Goal: Task Accomplishment & Management: Complete application form

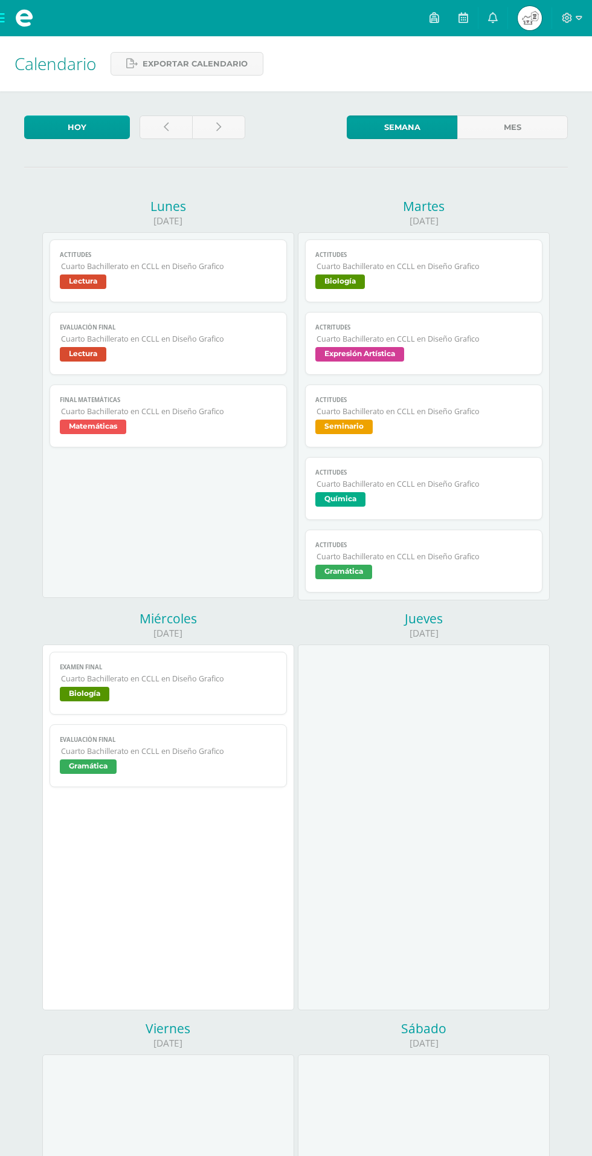
click at [13, 29] on span at bounding box center [24, 18] width 48 height 36
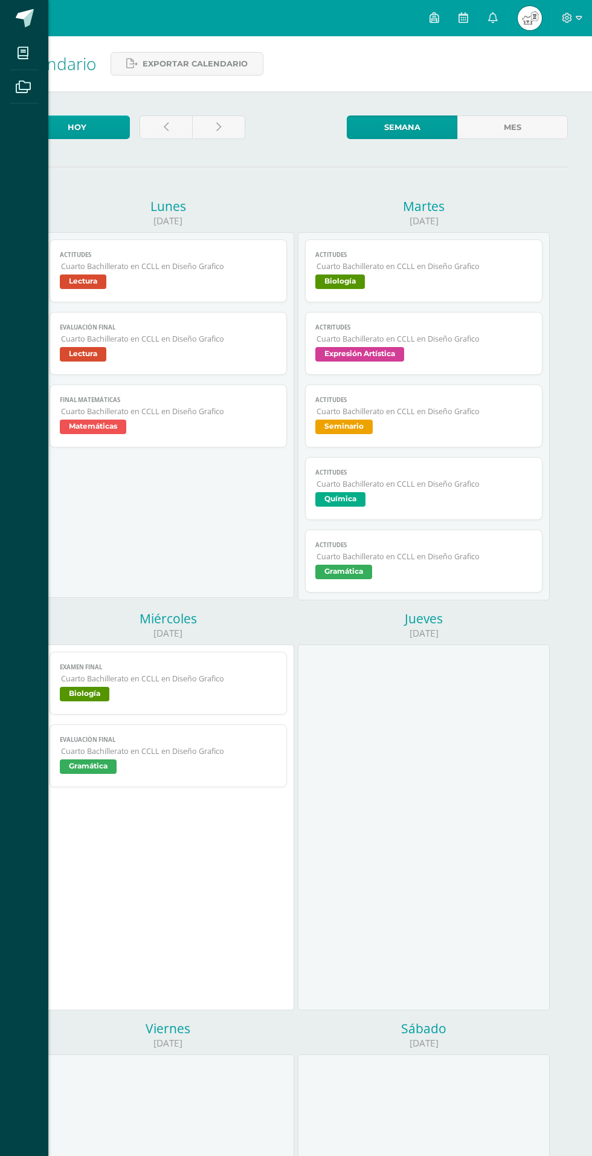
click at [23, 88] on icon at bounding box center [23, 87] width 15 height 12
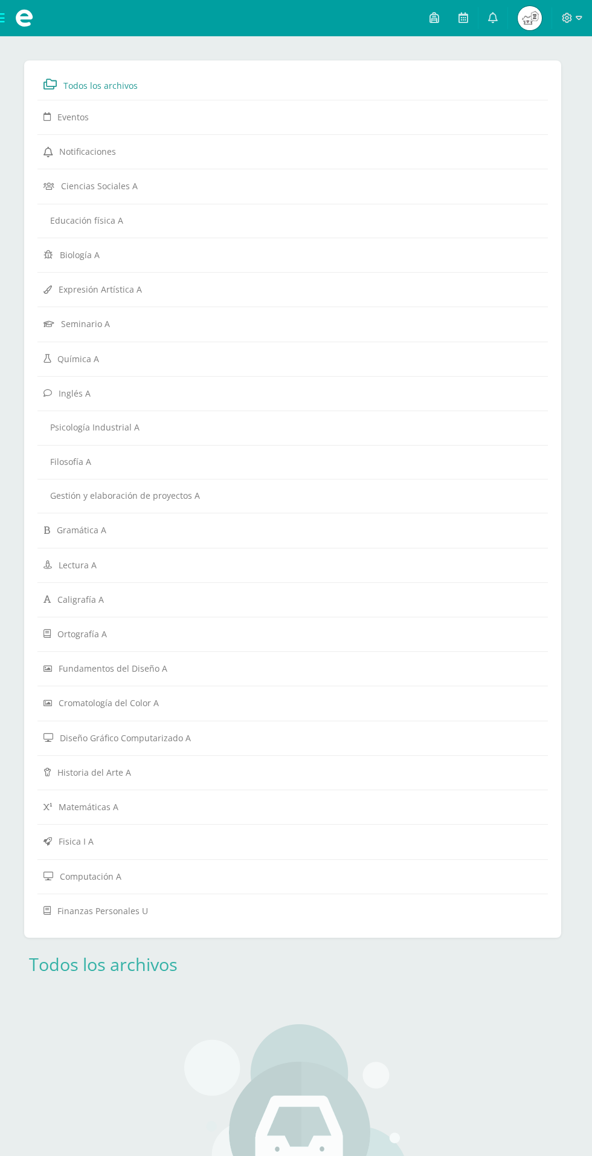
click at [16, 31] on span at bounding box center [24, 18] width 48 height 36
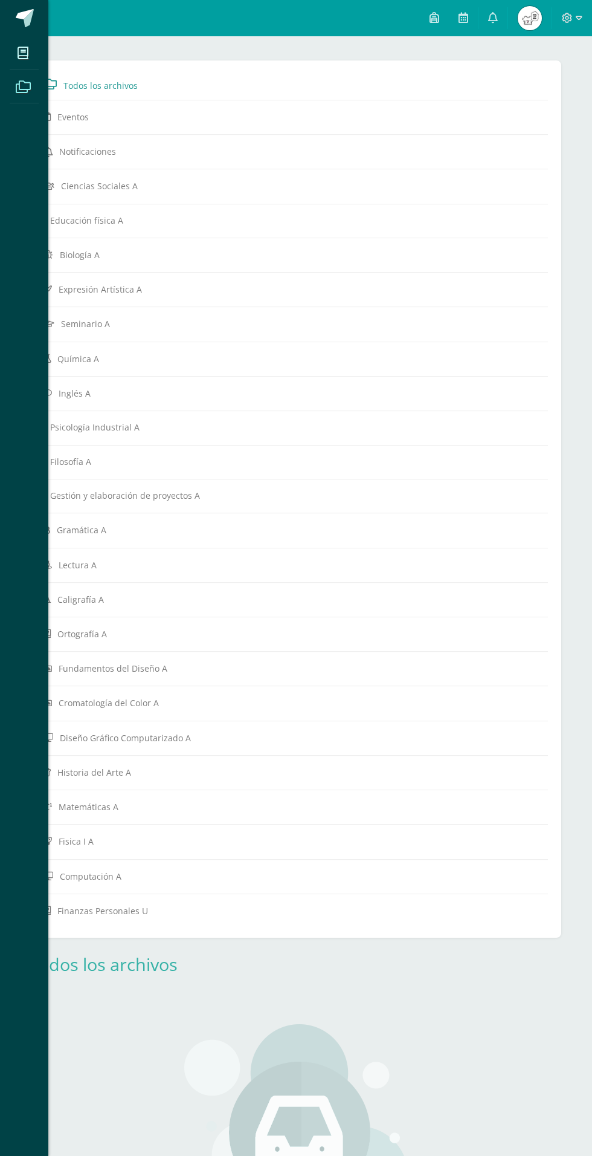
click at [23, 53] on icon at bounding box center [23, 53] width 11 height 12
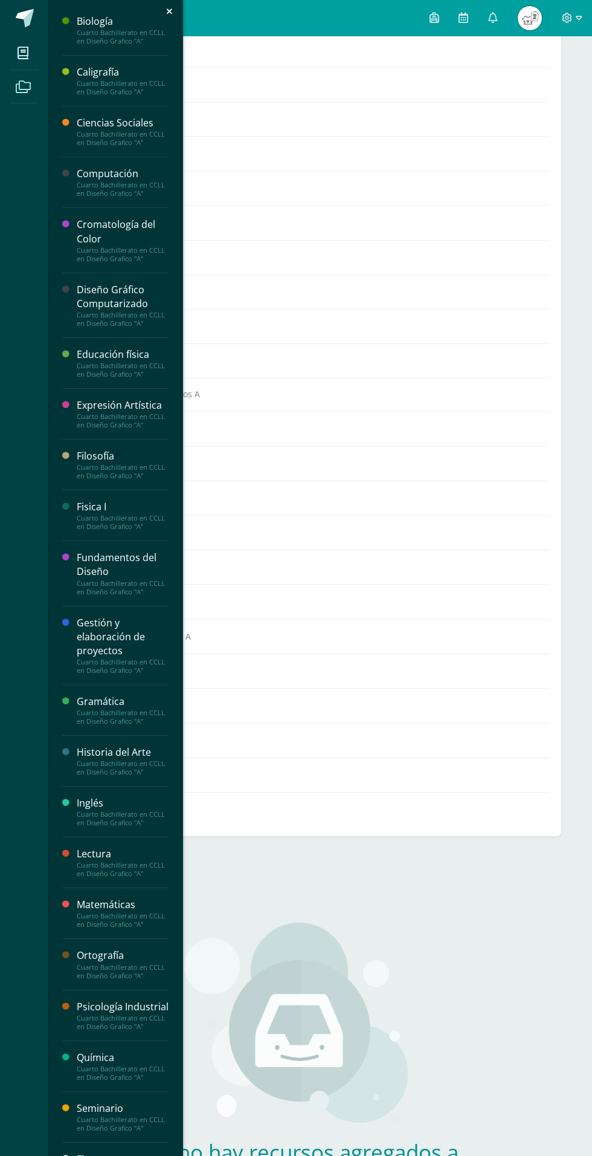
scroll to position [103, 0]
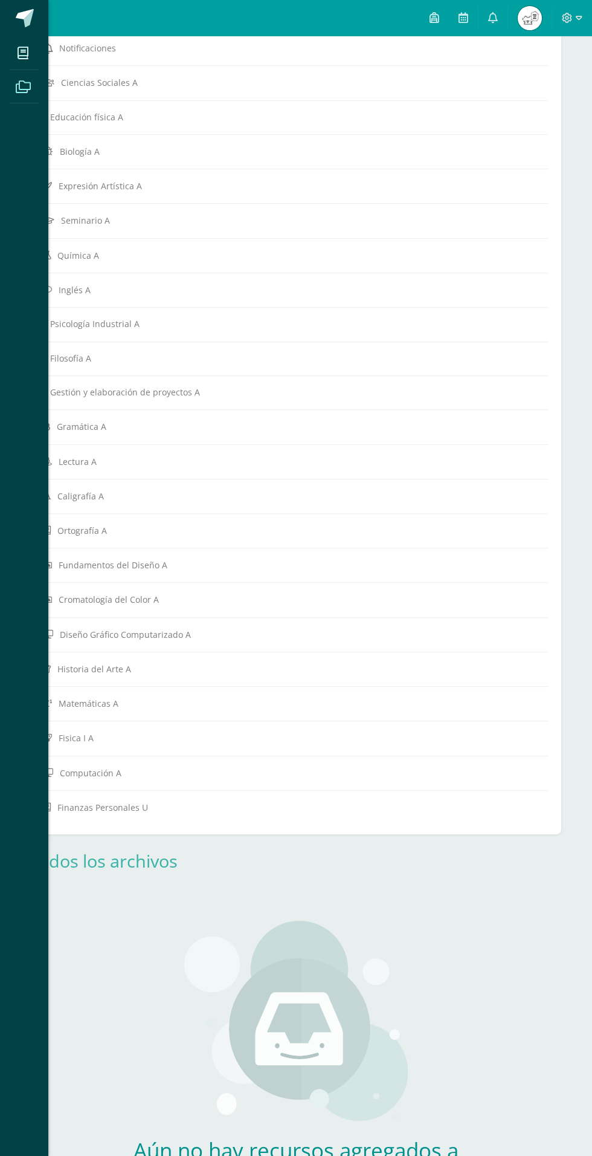
click at [140, 1155] on div "Mis cursos Archivos Cerrar panel Biología Cuarto Bachillerato en CCLL en Diseño…" at bounding box center [296, 578] width 592 height 1156
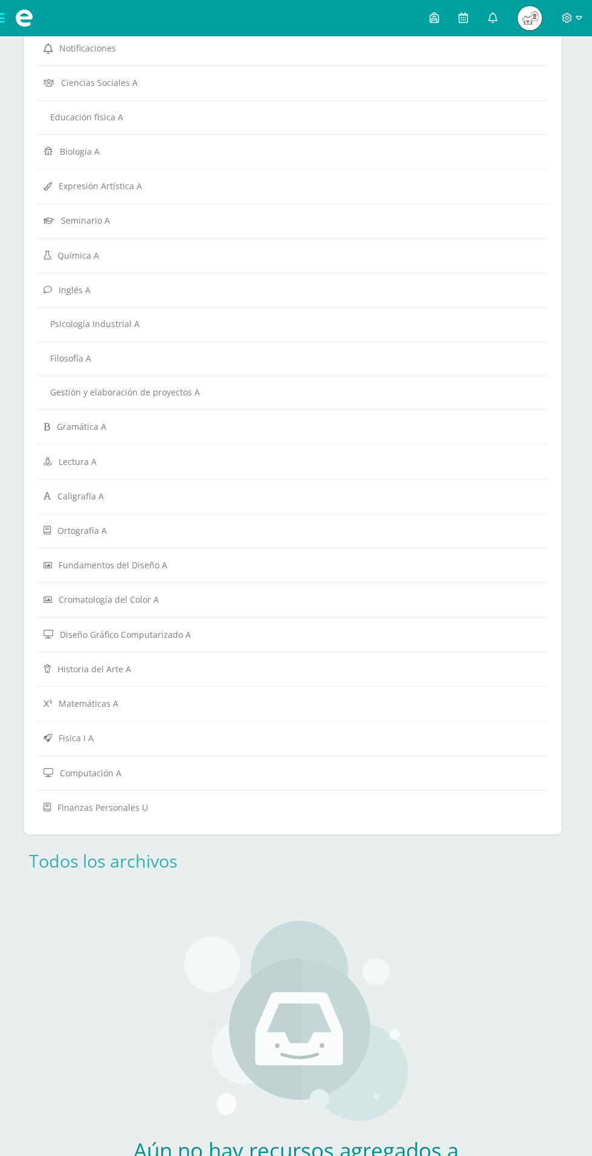
click at [12, 21] on span at bounding box center [24, 18] width 48 height 36
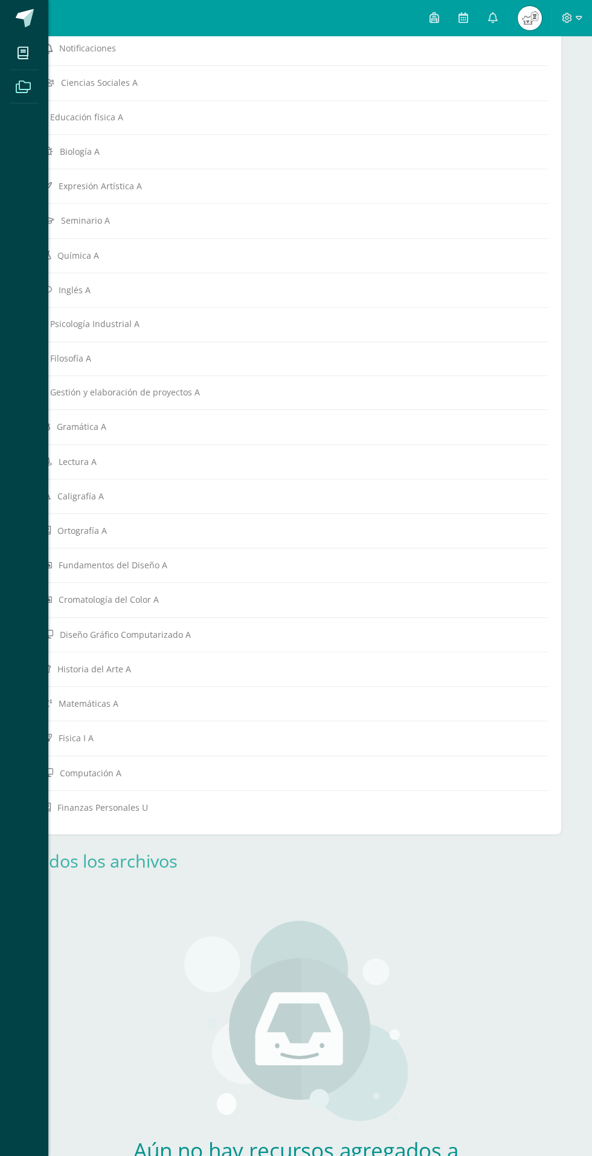
click at [22, 53] on icon at bounding box center [23, 53] width 11 height 12
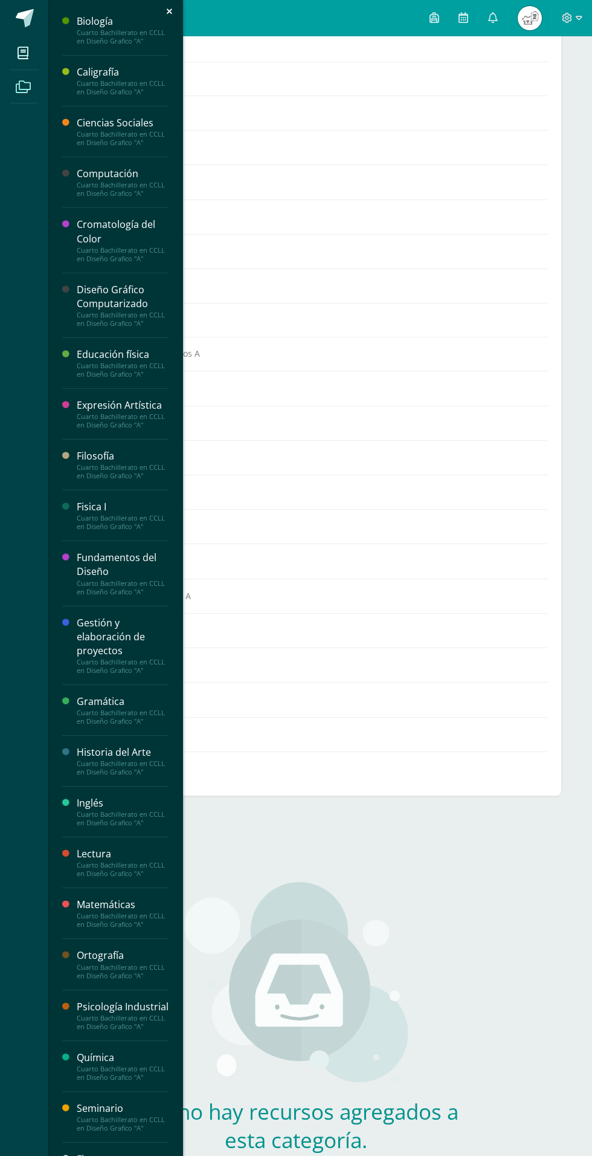
scroll to position [188, 0]
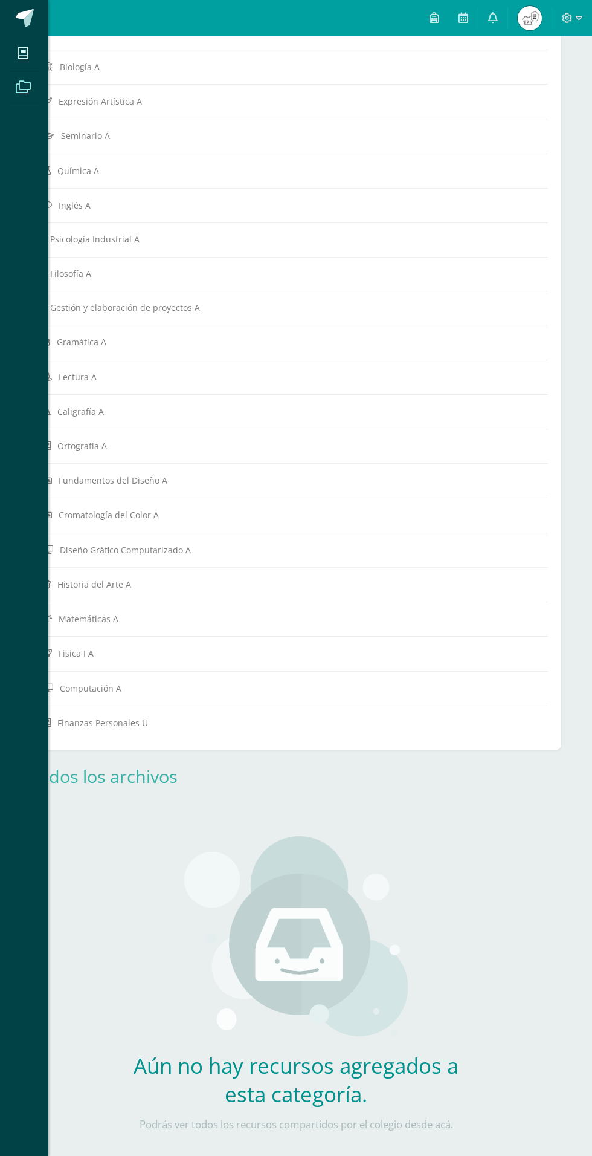
click at [579, 18] on div "Mis cursos Archivos Cerrar panel Biología Cuarto Bachillerato en CCLL en Diseño…" at bounding box center [296, 578] width 592 height 1156
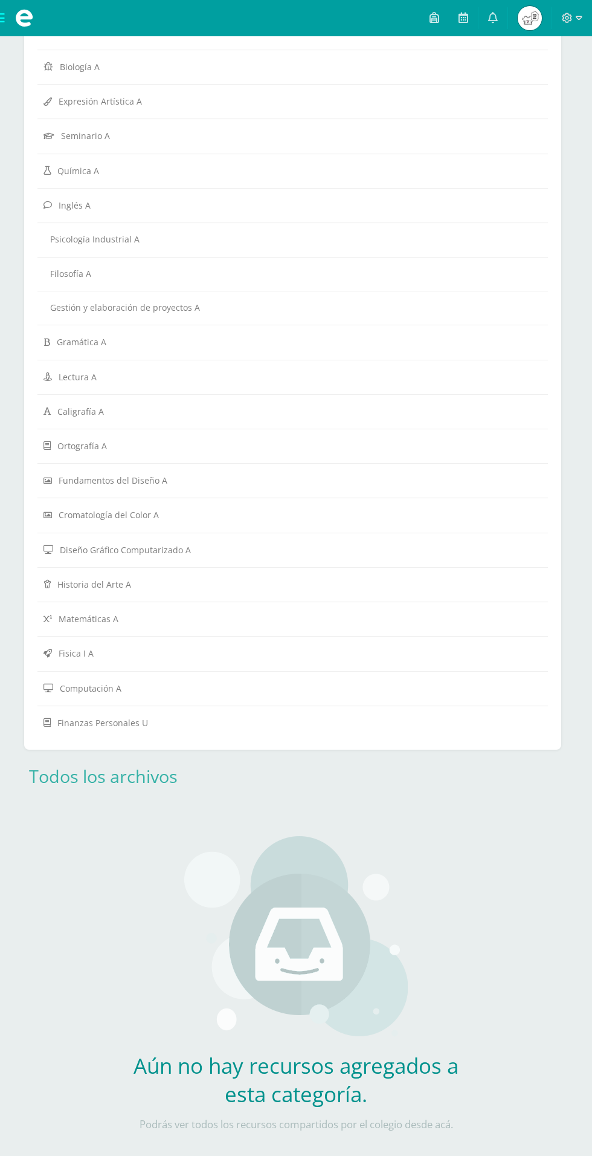
click at [579, 18] on icon at bounding box center [579, 18] width 7 height 11
click at [537, 97] on div "Configuración Cerrar sesión" at bounding box center [534, 73] width 95 height 59
click at [535, 82] on span "Cerrar sesión" at bounding box center [541, 82] width 54 height 11
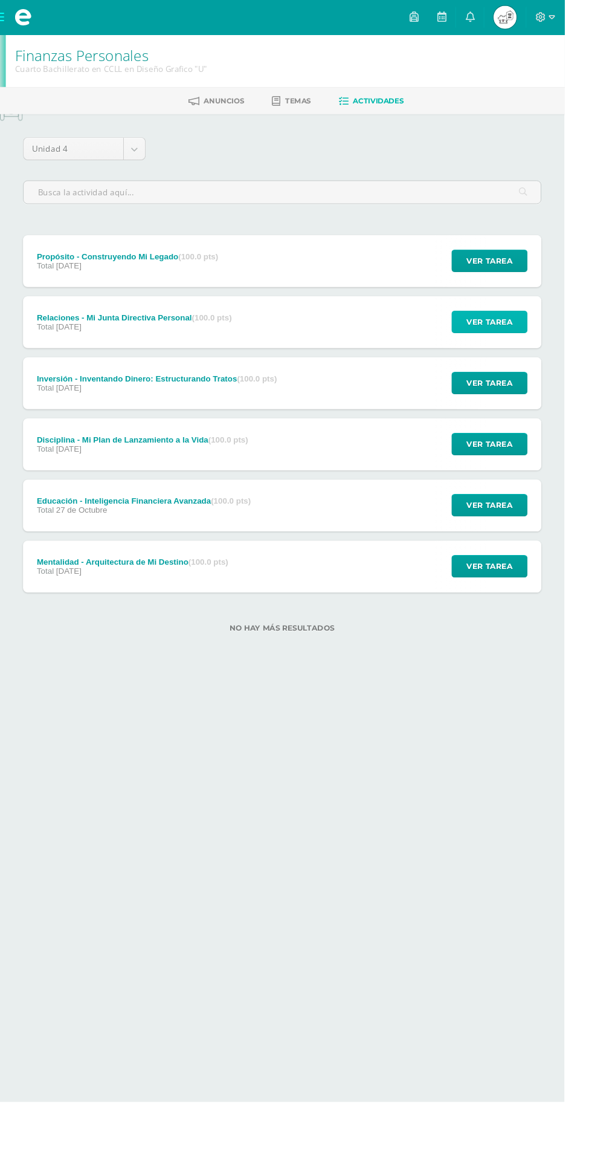
click at [533, 342] on span "Ver tarea" at bounding box center [514, 337] width 48 height 22
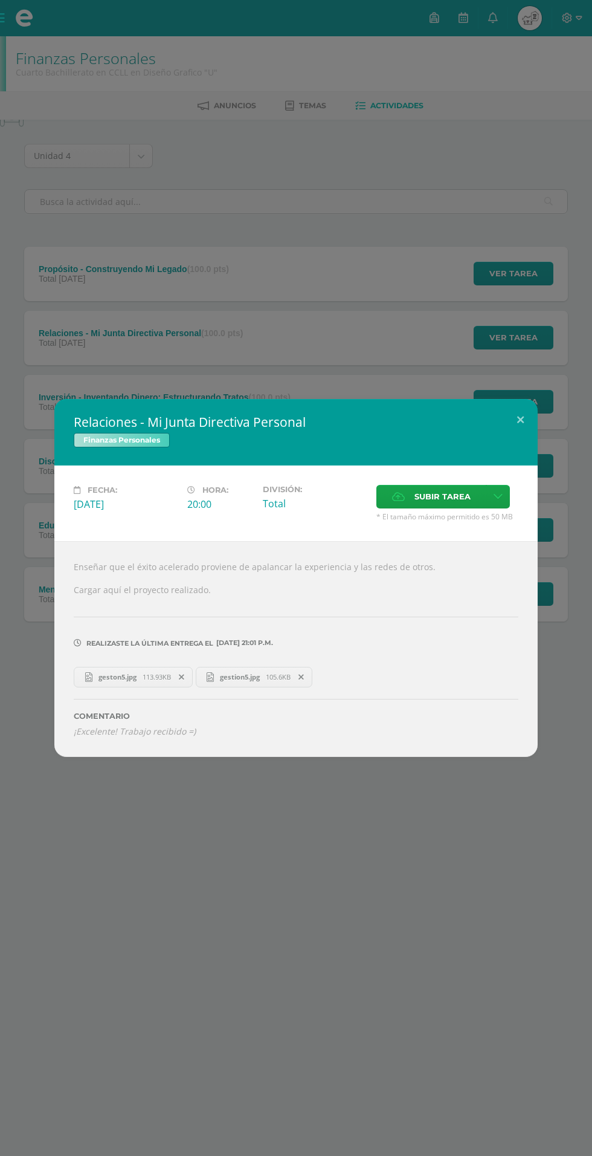
click at [122, 681] on span "geston5.jpg" at bounding box center [117, 676] width 50 height 9
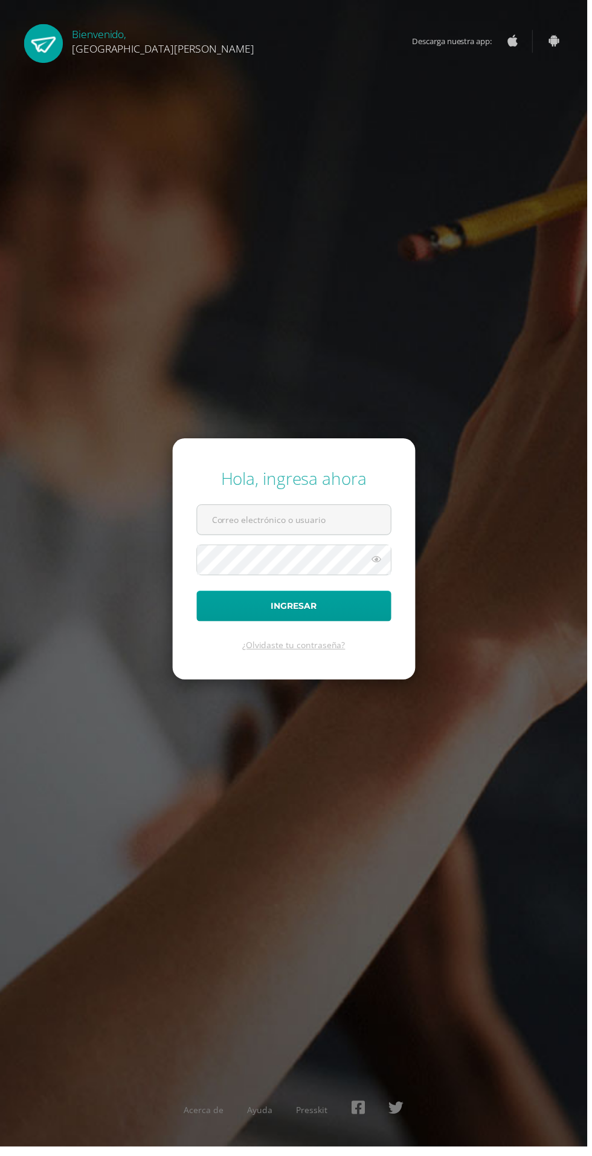
click at [219, 539] on input "text" at bounding box center [296, 524] width 195 height 30
type input "20180058@fatima.edu.gt"
click at [198, 595] on button "Ingresar" at bounding box center [296, 610] width 196 height 31
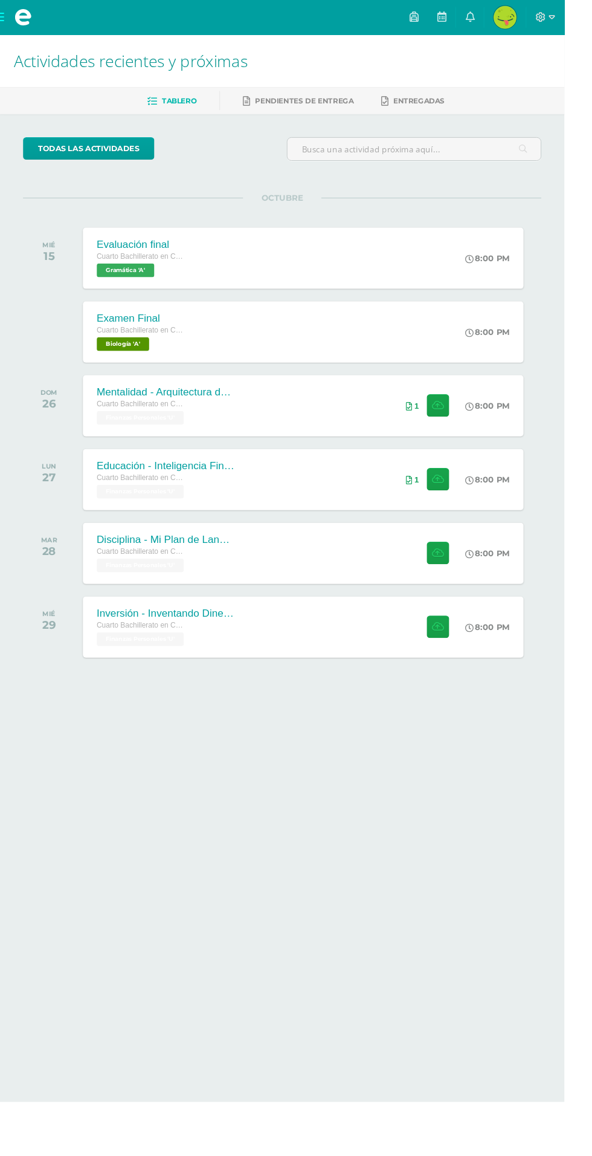
click at [0, 18] on span at bounding box center [24, 18] width 48 height 36
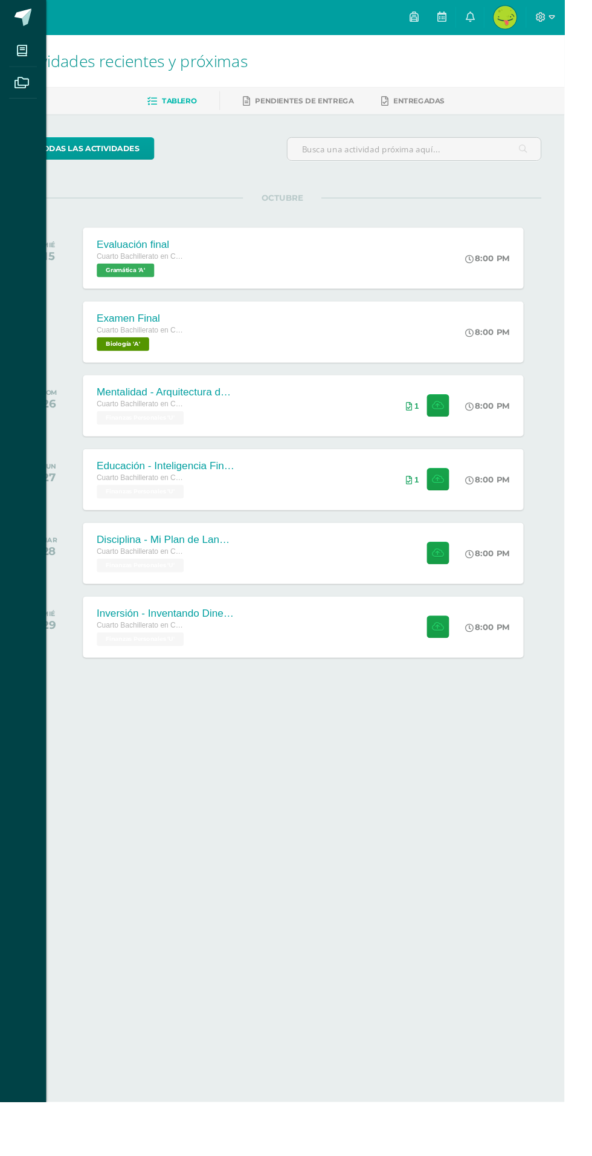
click at [35, 49] on span at bounding box center [23, 52] width 27 height 27
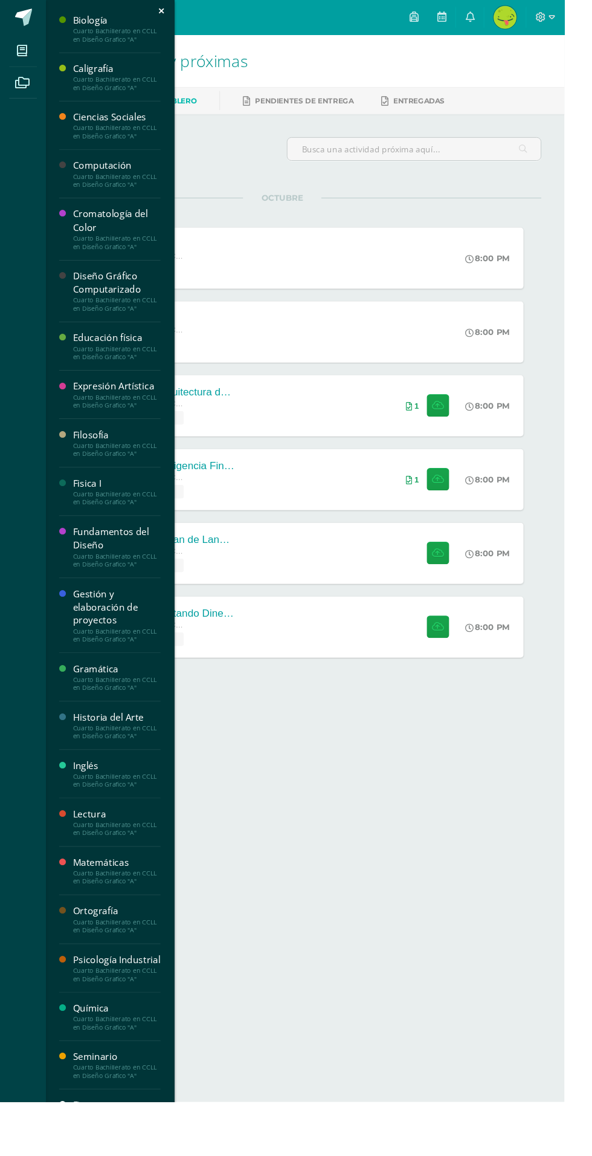
click at [134, 1155] on div "Finanzas Personales" at bounding box center [123, 1166] width 92 height 28
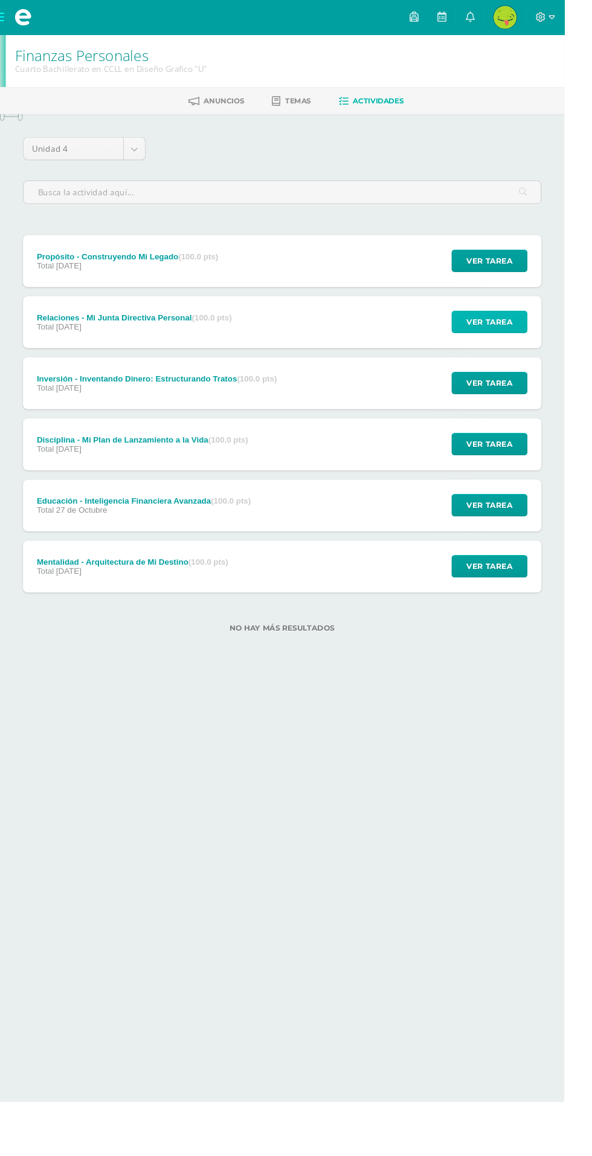
click at [505, 341] on span "Ver tarea" at bounding box center [514, 337] width 48 height 22
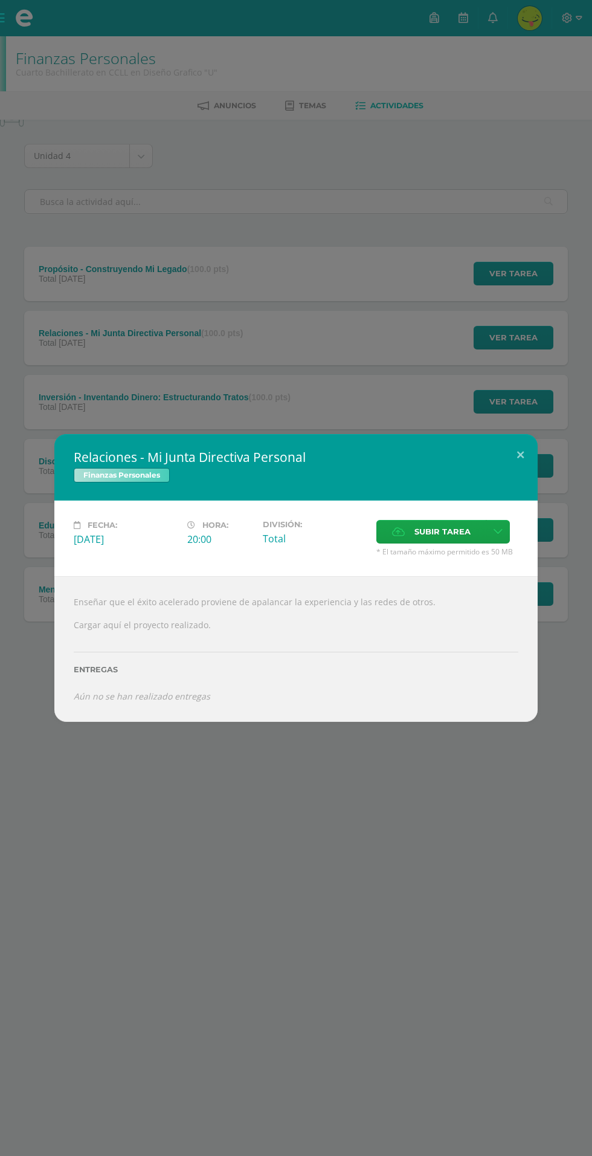
click at [429, 538] on span "Subir tarea" at bounding box center [443, 531] width 56 height 22
click at [0, 0] on input "Subir tarea" at bounding box center [0, 0] width 0 height 0
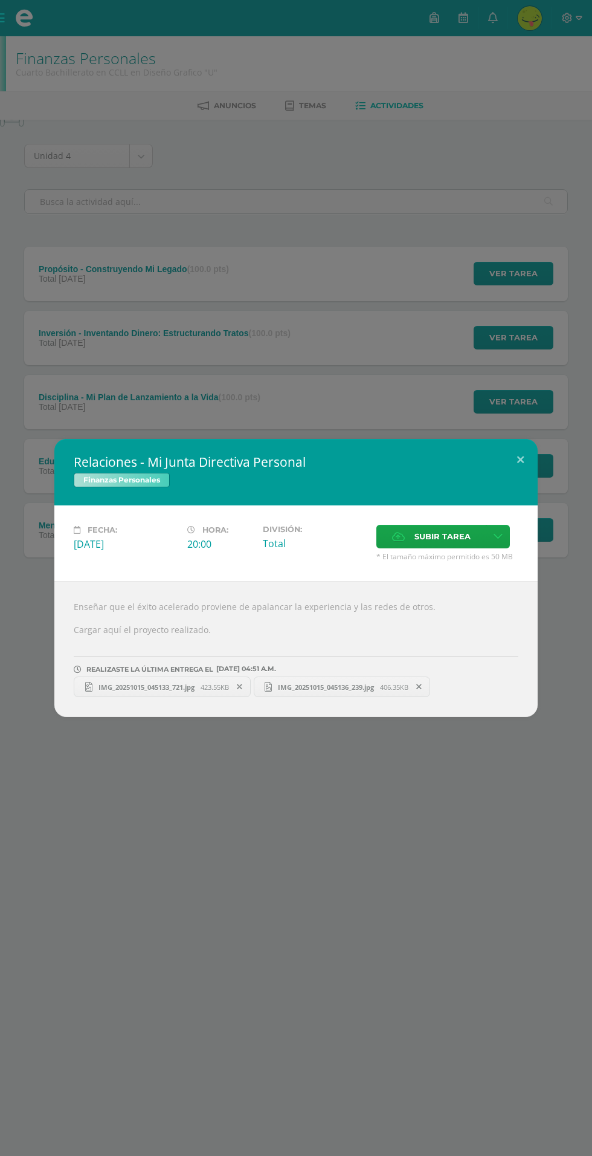
click at [330, 882] on div "Relaciones - Mi Junta Directiva Personal Finanzas Personales Fecha: Jueves 30 d…" at bounding box center [296, 578] width 592 height 1156
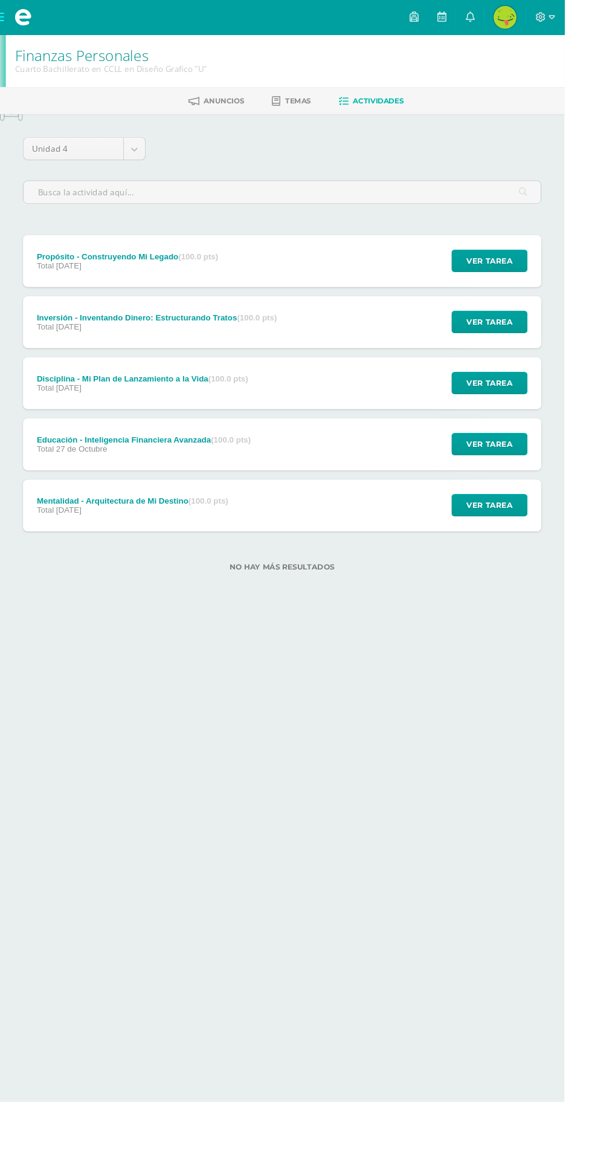
click at [429, 338] on div "Inversión - Inventando Dinero: Estructurando Tratos (100.0 pts) Total 29 de Oct…" at bounding box center [296, 338] width 544 height 54
